Goal: Find contact information: Find contact information

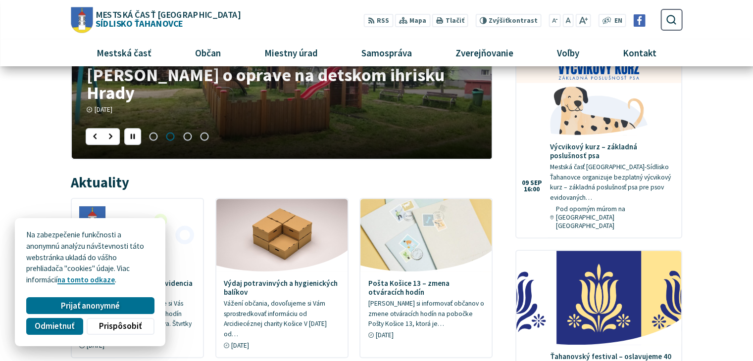
scroll to position [347, 0]
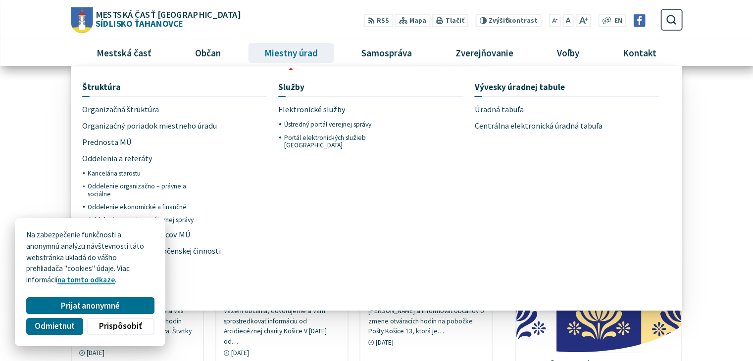
click at [285, 54] on span "Miestny úrad" at bounding box center [290, 53] width 61 height 27
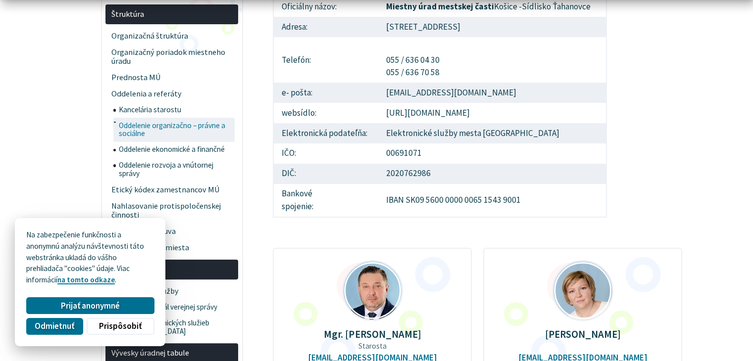
scroll to position [248, 0]
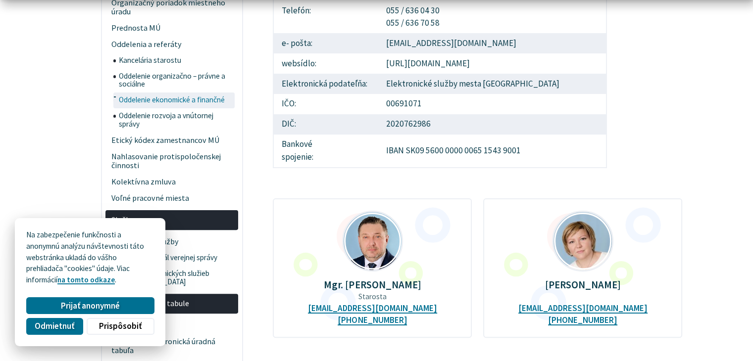
click at [200, 100] on span "Oddelenie ekonomické a finančné" at bounding box center [176, 101] width 114 height 16
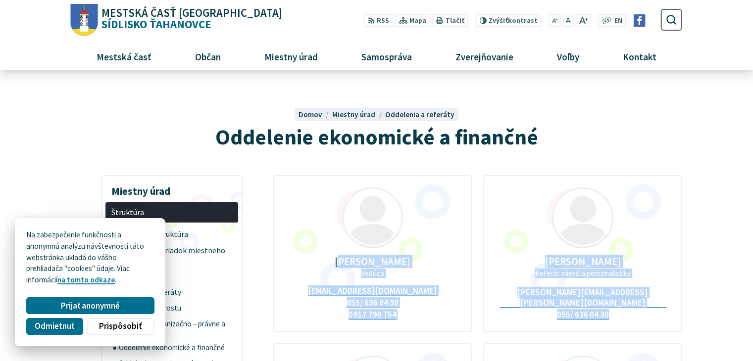
drag, startPoint x: 335, startPoint y: 256, endPoint x: 434, endPoint y: 343, distance: 131.6
click at [434, 343] on div "[PERSON_NAME] Vedúca [EMAIL_ADDRESS][DOMAIN_NAME] 055/ 636 04 30 0917 799 754 […" at bounding box center [477, 343] width 409 height 336
copy div "[PERSON_NAME] Vedúca [EMAIL_ADDRESS][DOMAIN_NAME] 055/ 636 04 30 0917 799 754 […"
